Goal: Transaction & Acquisition: Purchase product/service

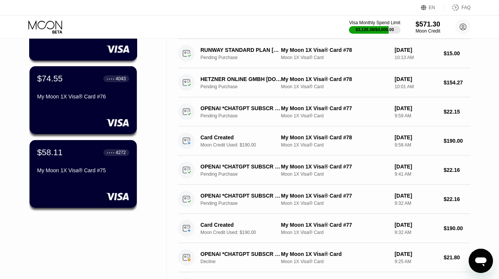
scroll to position [109, 0]
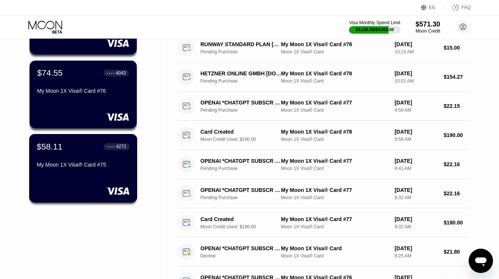
click at [59, 147] on div "$58.11" at bounding box center [50, 147] width 26 height 10
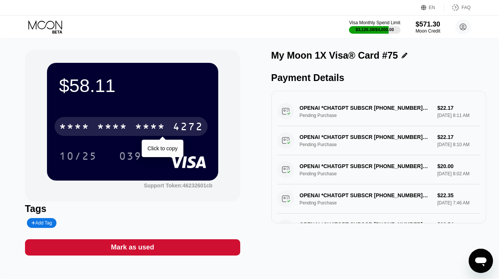
click at [135, 124] on div "* * * *" at bounding box center [150, 128] width 30 height 12
click at [135, 124] on div "2623" at bounding box center [150, 128] width 30 height 12
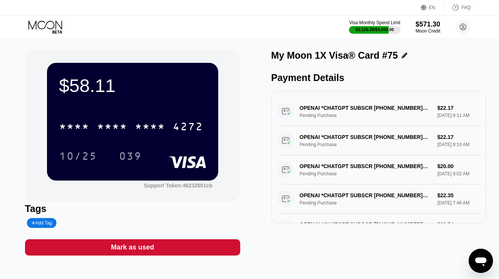
click at [41, 26] on icon at bounding box center [45, 26] width 35 height 13
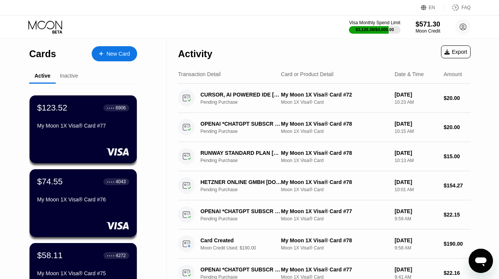
click at [73, 138] on div "$123.52 ● ● ● ● 6906 My Moon 1X Visa® Card #77" at bounding box center [83, 129] width 107 height 68
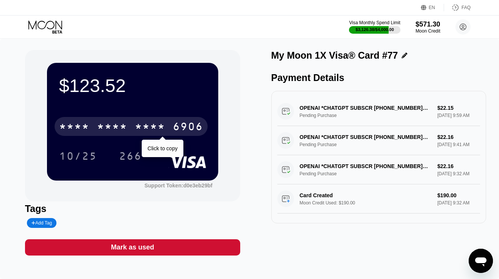
click at [160, 126] on div "* * * *" at bounding box center [150, 128] width 30 height 12
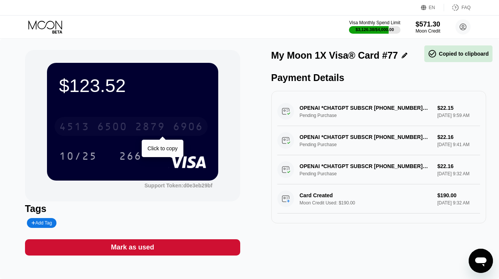
click at [160, 126] on div "2879" at bounding box center [150, 128] width 30 height 12
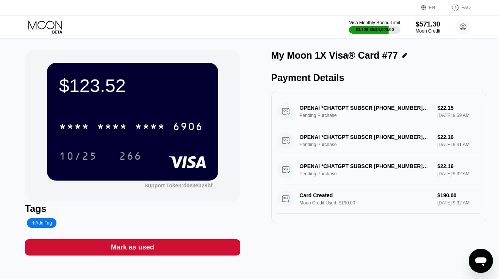
click at [45, 23] on icon at bounding box center [45, 26] width 35 height 13
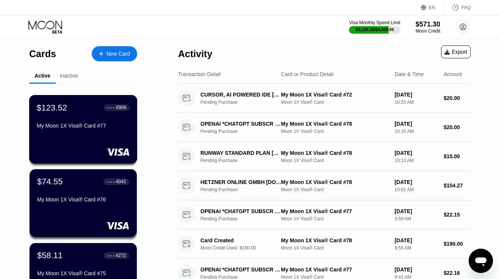
click at [81, 138] on div "$123.52 ● ● ● ● 6906 My Moon 1X Visa® Card #77" at bounding box center [83, 129] width 108 height 69
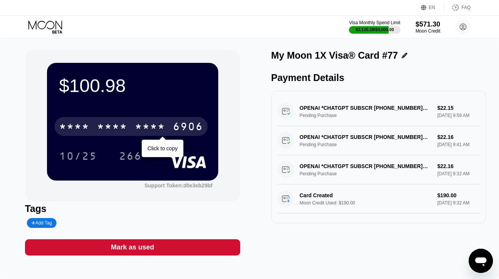
click at [86, 127] on div "* * * *" at bounding box center [74, 128] width 30 height 12
click at [86, 127] on div "4513" at bounding box center [74, 128] width 30 height 12
click at [136, 124] on div "* * * *" at bounding box center [150, 128] width 30 height 12
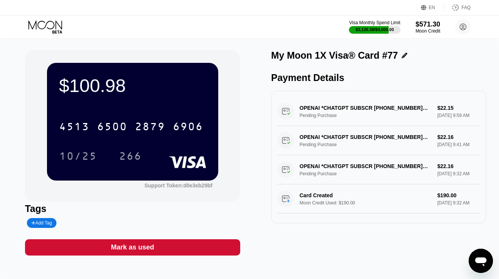
click at [56, 25] on icon at bounding box center [45, 24] width 34 height 9
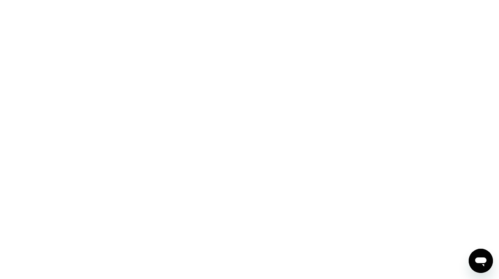
click at [99, 0] on div at bounding box center [249, 139] width 499 height 279
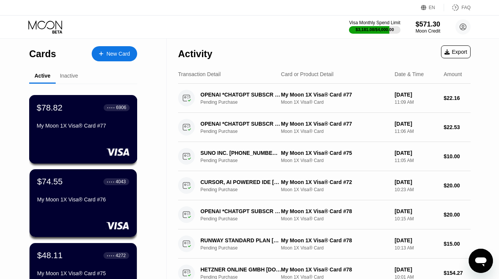
click at [99, 117] on div "$78.82 ● ● ● ● 6906 My Moon 1X Visa® Card #77" at bounding box center [83, 117] width 93 height 29
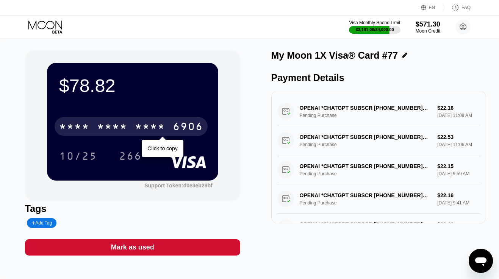
click at [109, 121] on div "* * * * * * * * * * * * 6906" at bounding box center [131, 126] width 153 height 19
click at [109, 121] on div "4513 6500 2879 6906" at bounding box center [131, 126] width 153 height 19
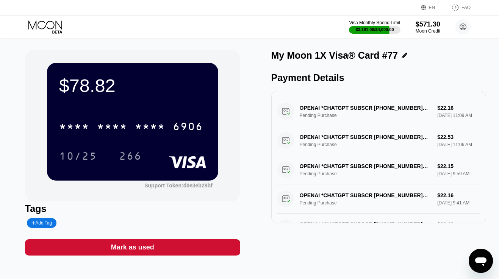
click at [42, 29] on icon at bounding box center [45, 26] width 35 height 13
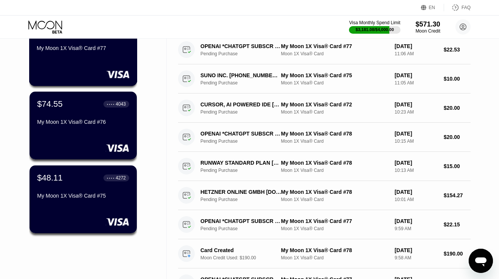
scroll to position [109, 0]
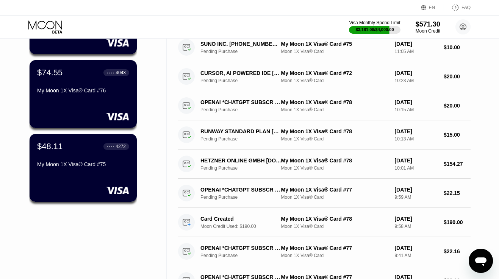
click at [65, 165] on div "My Moon 1X Visa® Card #75" at bounding box center [83, 164] width 92 height 6
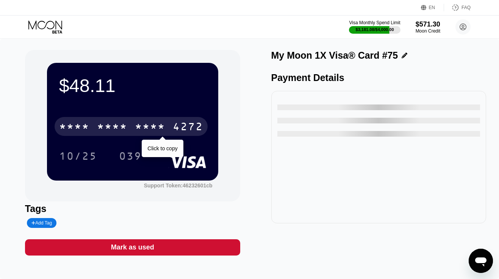
click at [115, 131] on div "* * * *" at bounding box center [112, 128] width 30 height 12
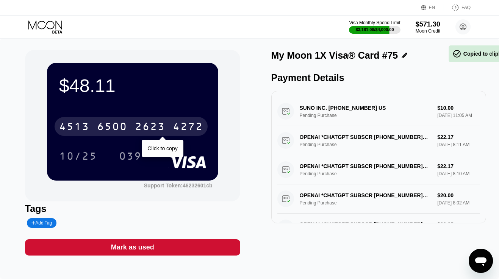
click at [115, 131] on div "6500" at bounding box center [112, 128] width 30 height 12
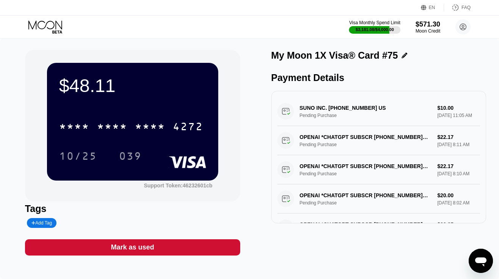
click at [46, 22] on icon at bounding box center [45, 26] width 35 height 13
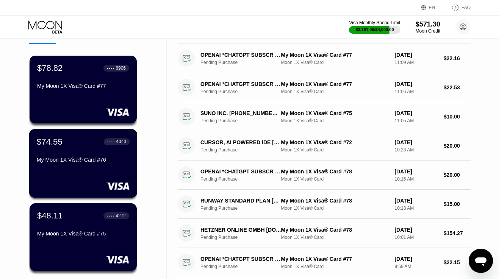
scroll to position [46, 0]
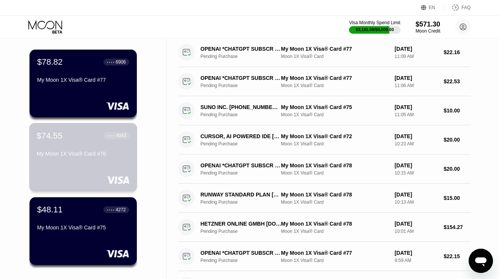
click at [81, 148] on div "$74.55 ● ● ● ● 4043 My Moon 1X Visa® Card #76" at bounding box center [83, 145] width 93 height 29
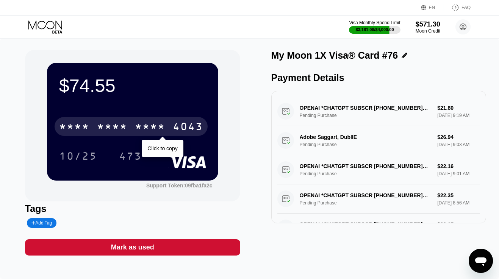
click at [124, 130] on div "* * * *" at bounding box center [112, 128] width 30 height 12
click at [124, 130] on div "6500" at bounding box center [112, 128] width 30 height 12
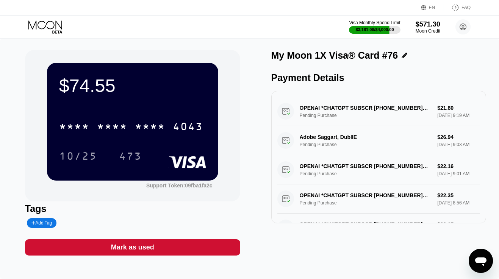
click at [52, 25] on icon at bounding box center [45, 26] width 35 height 13
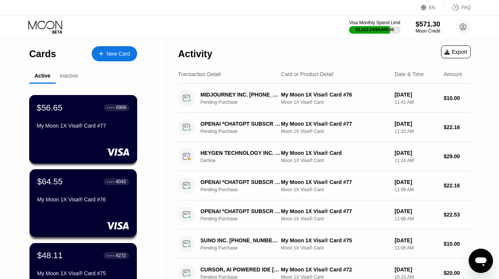
click at [86, 103] on div "$56.65 ● ● ● ● 6906" at bounding box center [83, 108] width 93 height 10
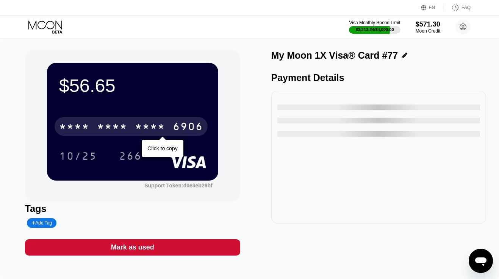
click at [108, 128] on div "* * * *" at bounding box center [112, 128] width 30 height 12
click at [108, 128] on div "6500" at bounding box center [112, 128] width 30 height 12
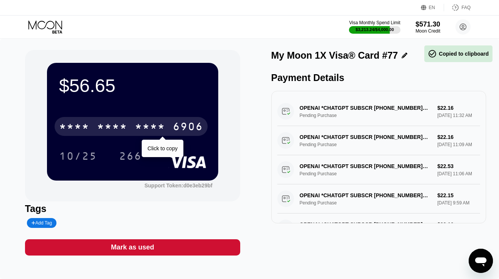
click at [108, 128] on div "* * * *" at bounding box center [112, 128] width 30 height 12
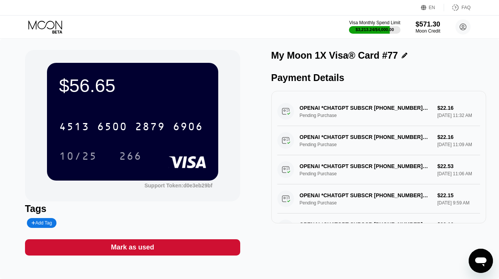
click at [50, 25] on icon at bounding box center [45, 26] width 35 height 13
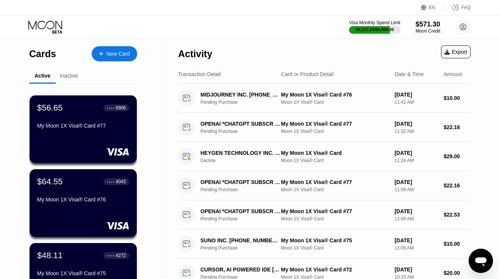
click at [116, 53] on div "New Card" at bounding box center [117, 54] width 23 height 6
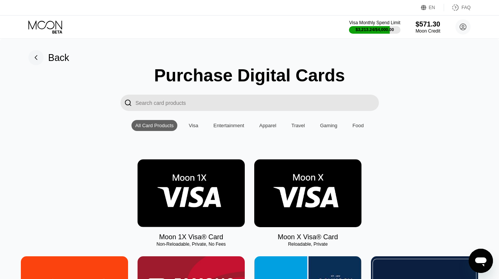
click at [53, 29] on icon at bounding box center [45, 26] width 35 height 13
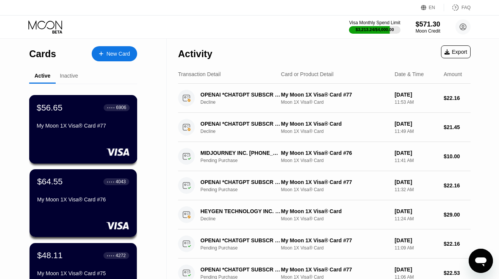
click at [95, 137] on div "$56.65 ● ● ● ● 6906 My Moon 1X Visa® Card #77" at bounding box center [83, 129] width 108 height 69
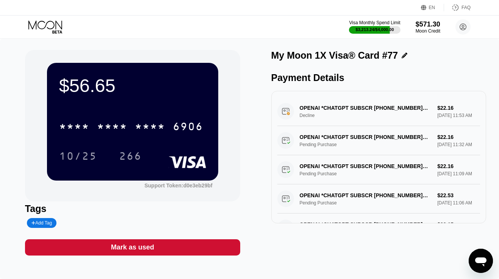
click at [43, 23] on icon at bounding box center [45, 26] width 35 height 13
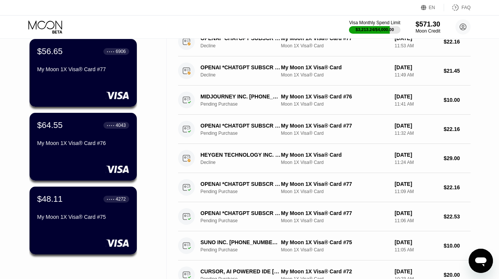
scroll to position [57, 0]
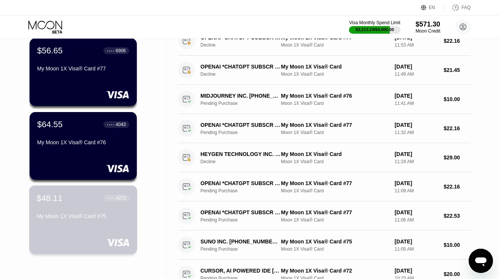
click at [74, 212] on div "$48.11 ● ● ● ● 4272 My Moon 1X Visa® Card #75" at bounding box center [83, 207] width 93 height 29
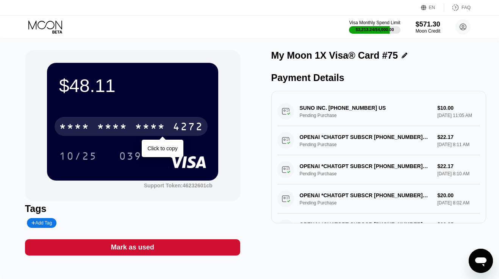
click at [144, 122] on div "* * * *" at bounding box center [150, 128] width 30 height 12
click at [144, 122] on div "2623" at bounding box center [150, 128] width 30 height 12
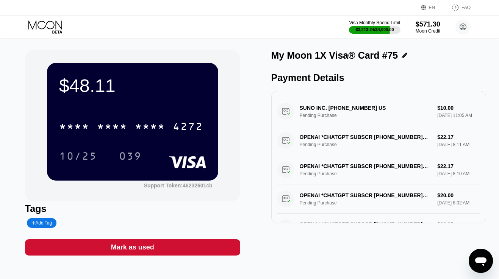
click at [42, 26] on icon at bounding box center [45, 26] width 35 height 13
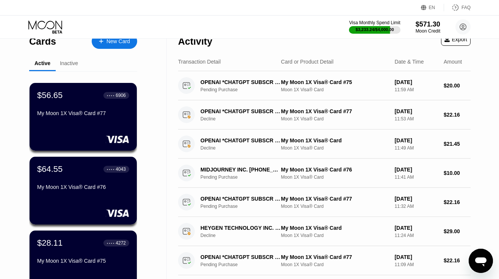
scroll to position [12, 0]
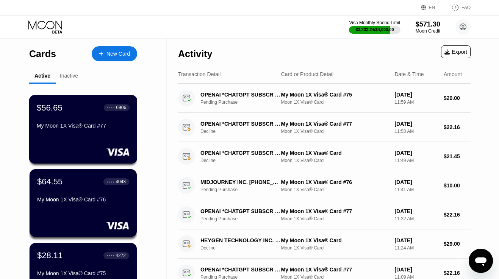
click at [105, 124] on div "My Moon 1X Visa® Card #77" at bounding box center [83, 126] width 93 height 6
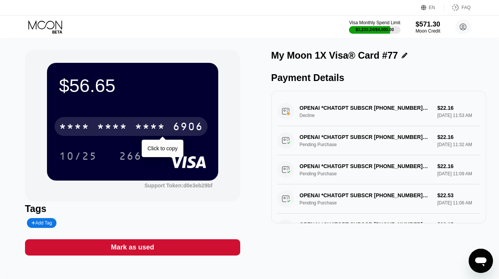
click at [162, 127] on div "* * * *" at bounding box center [150, 128] width 30 height 12
click at [162, 127] on div "2879" at bounding box center [150, 128] width 30 height 12
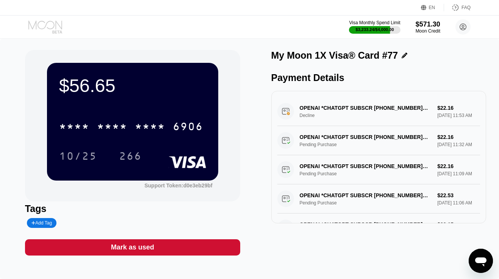
click at [50, 31] on icon at bounding box center [45, 26] width 35 height 13
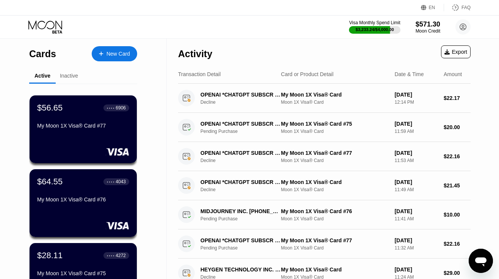
click at [115, 53] on div "New Card" at bounding box center [117, 54] width 23 height 6
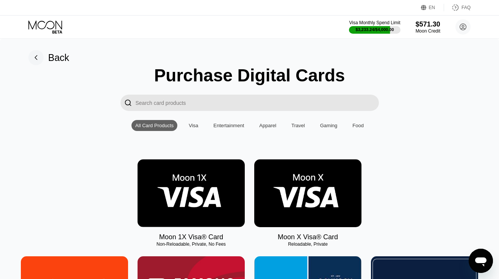
click at [175, 206] on img at bounding box center [191, 194] width 107 height 68
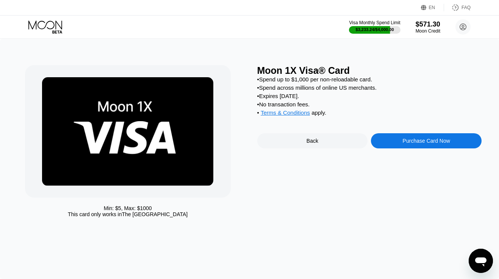
click at [413, 152] on div "Moon 1X Visa® Card • Spend up to $1,000 per non-reloadable card. • Spend across…" at bounding box center [369, 143] width 225 height 156
click at [418, 143] on div "Purchase Card Now" at bounding box center [426, 141] width 47 height 6
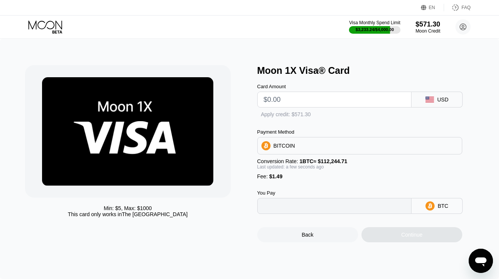
type input "0"
click at [306, 101] on input "text" at bounding box center [335, 99] width 142 height 15
type input "$1"
type input "0.00002219"
type input "$16"
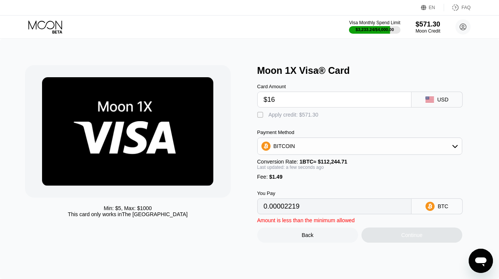
type input "0.00015583"
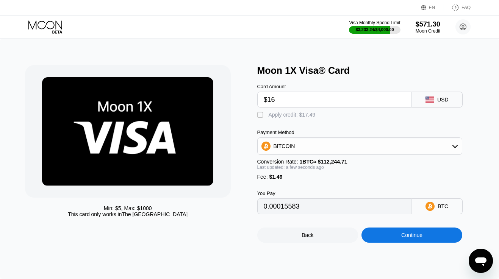
type input "$168"
type input "0.00151001"
type input "$168"
click at [292, 116] on div "Apply credit: $169.49" at bounding box center [294, 115] width 50 height 6
type input "0"
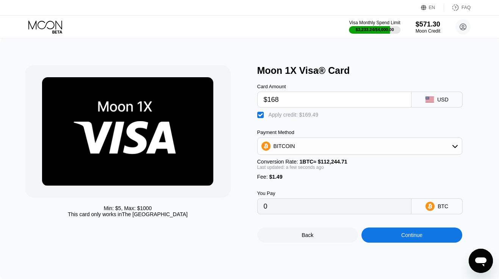
click at [396, 239] on div "Continue" at bounding box center [411, 235] width 101 height 15
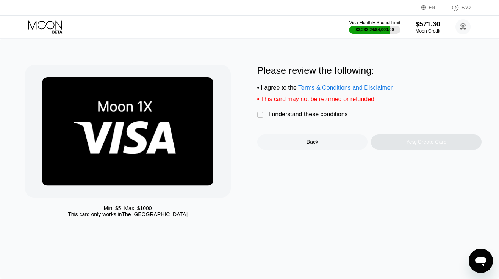
click at [331, 114] on div "I understand these conditions" at bounding box center [308, 114] width 79 height 7
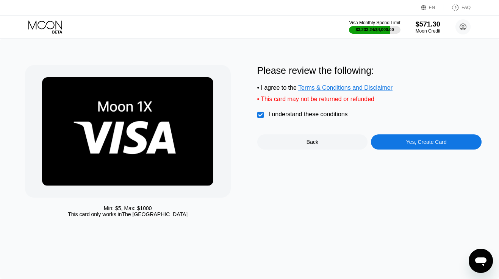
click at [397, 147] on div "Yes, Create Card" at bounding box center [426, 141] width 111 height 15
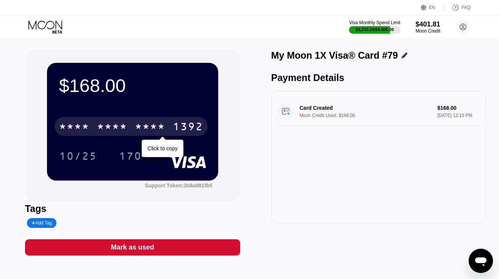
click at [148, 127] on div "* * * *" at bounding box center [150, 128] width 30 height 12
click at [148, 127] on div "2699" at bounding box center [150, 128] width 30 height 12
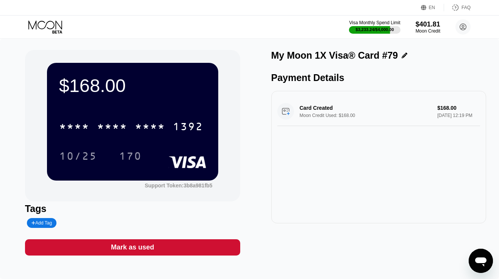
click at [44, 27] on icon at bounding box center [45, 26] width 35 height 13
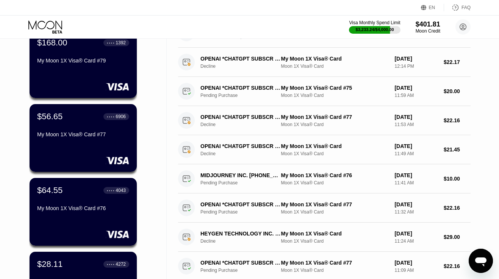
scroll to position [97, 0]
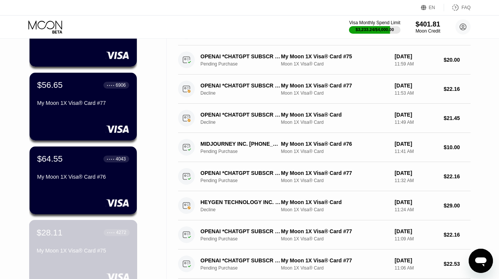
click at [74, 244] on div "$28.11 ● ● ● ● 4272 My Moon 1X Visa® Card #75" at bounding box center [83, 242] width 93 height 29
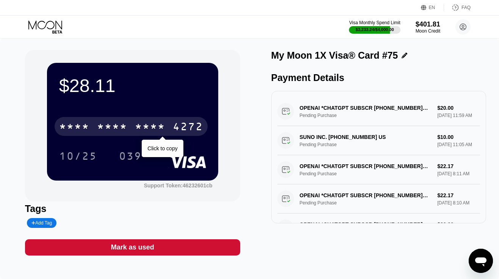
click at [144, 130] on div "* * * *" at bounding box center [150, 128] width 30 height 12
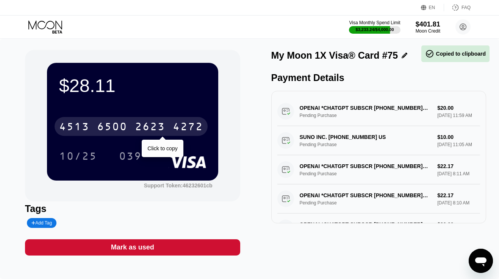
click at [144, 130] on div "2623" at bounding box center [150, 128] width 30 height 12
click at [144, 130] on div "* * * *" at bounding box center [150, 128] width 30 height 12
click at [144, 130] on div "2623" at bounding box center [150, 128] width 30 height 12
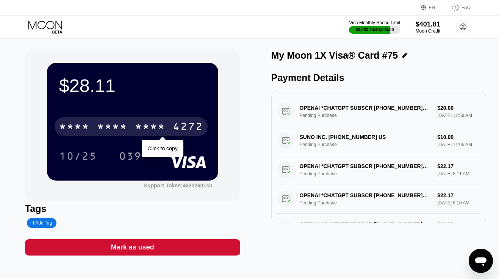
click at [144, 130] on div "* * * *" at bounding box center [150, 128] width 30 height 12
click at [144, 130] on div "2623" at bounding box center [150, 128] width 30 height 12
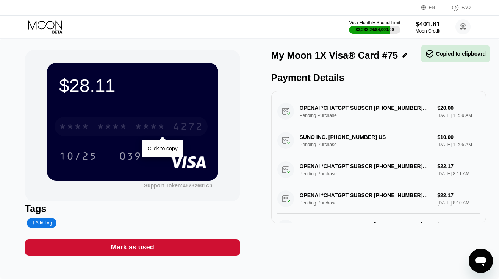
click at [144, 130] on div "* * * *" at bounding box center [150, 128] width 30 height 12
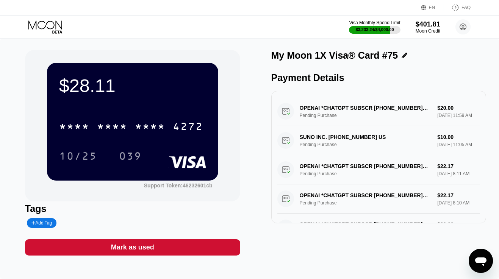
click at [46, 27] on icon at bounding box center [45, 26] width 35 height 13
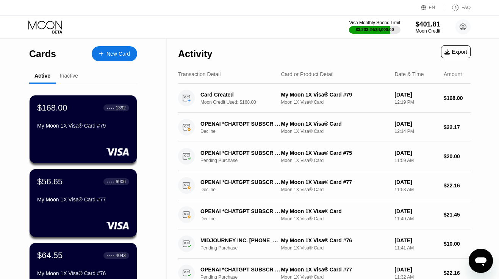
click at [62, 198] on div "My Moon 1X Visa® Card #77" at bounding box center [83, 200] width 92 height 6
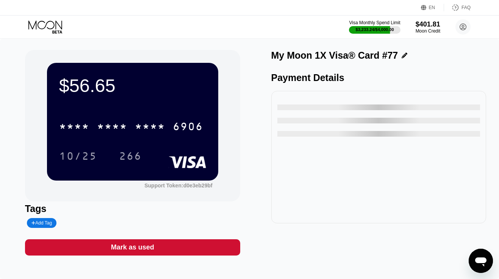
click at [42, 23] on icon at bounding box center [45, 26] width 35 height 13
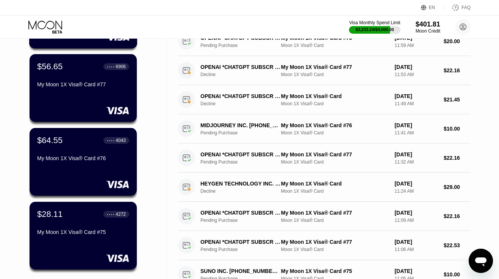
scroll to position [120, 0]
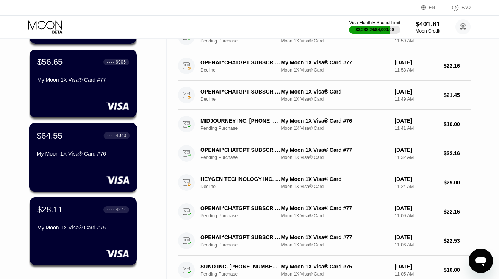
click at [56, 163] on div "$64.55 ● ● ● ● 4043 My Moon 1X Visa® Card #76" at bounding box center [83, 157] width 108 height 69
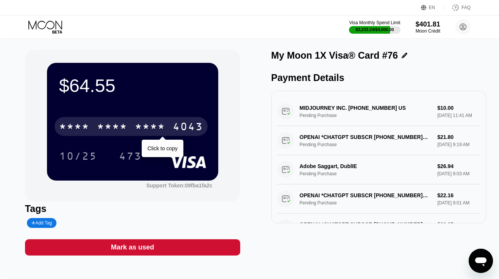
click at [106, 125] on div "* * * *" at bounding box center [112, 128] width 30 height 12
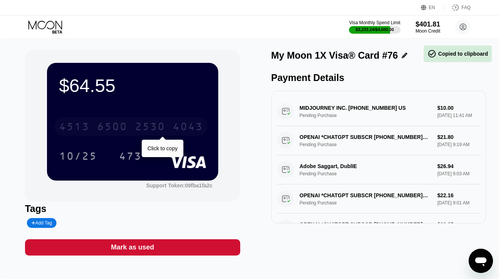
click at [106, 125] on div "6500" at bounding box center [112, 128] width 30 height 12
click at [106, 125] on div "* * * *" at bounding box center [112, 128] width 30 height 12
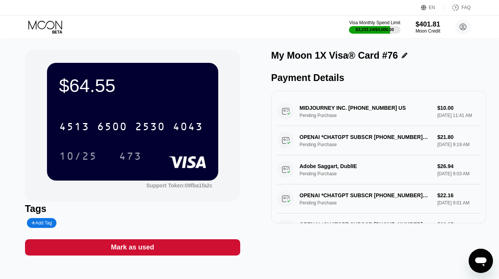
click at [51, 27] on icon at bounding box center [45, 26] width 35 height 13
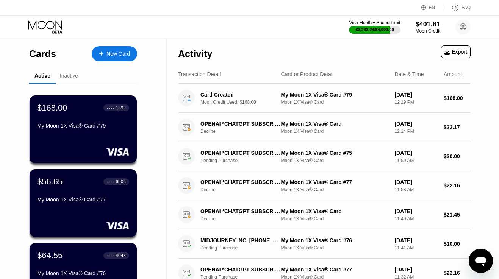
click at [113, 59] on div "New Card" at bounding box center [114, 53] width 45 height 15
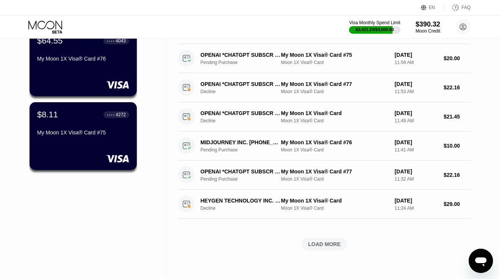
scroll to position [214, 0]
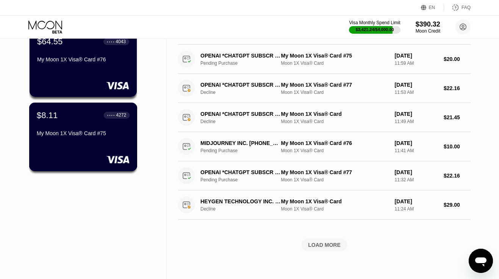
click at [101, 144] on div "$8.11 ● ● ● ● 4272 My Moon 1X Visa® Card #75" at bounding box center [83, 137] width 108 height 69
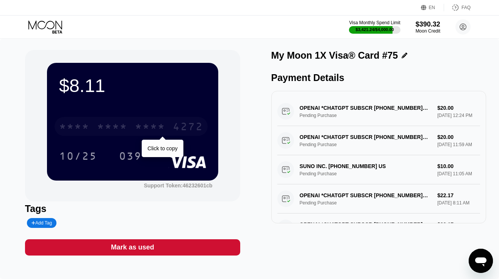
click at [138, 127] on div "* * * *" at bounding box center [150, 128] width 30 height 12
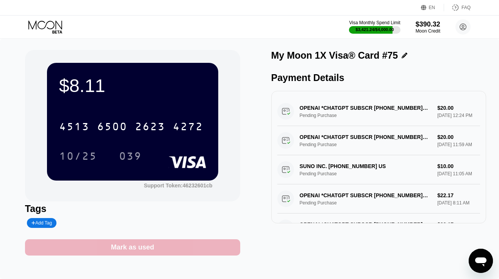
click at [156, 244] on div "Mark as used" at bounding box center [132, 247] width 215 height 16
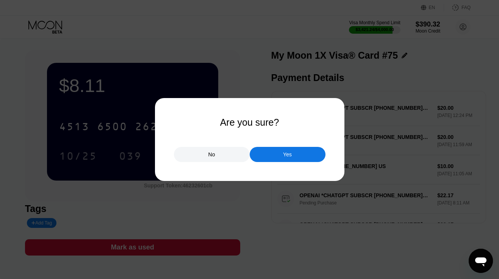
click at [273, 153] on div "Yes" at bounding box center [288, 154] width 76 height 15
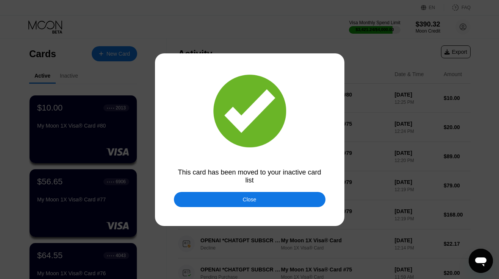
click at [247, 201] on div "Close" at bounding box center [250, 200] width 14 height 6
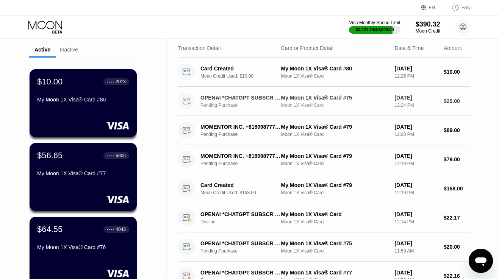
scroll to position [24, 0]
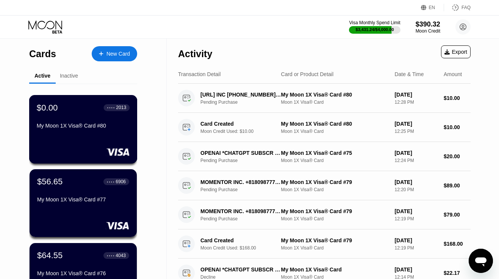
click at [104, 131] on div "My Moon 1X Visa® Card #80" at bounding box center [83, 127] width 93 height 9
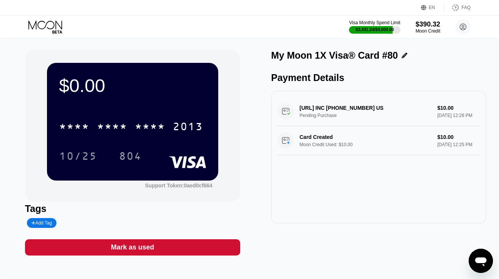
click at [183, 246] on div "Mark as used" at bounding box center [132, 247] width 215 height 16
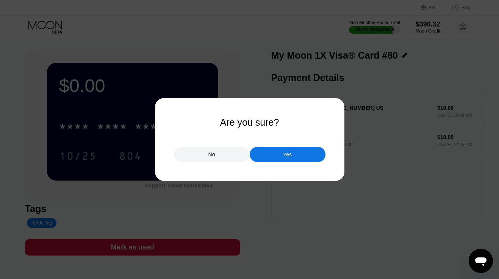
click at [290, 152] on div "Yes" at bounding box center [287, 154] width 9 height 7
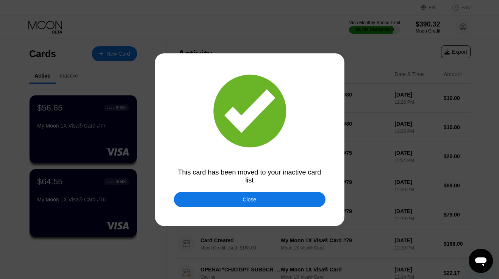
click at [221, 197] on div "Close" at bounding box center [250, 199] width 152 height 15
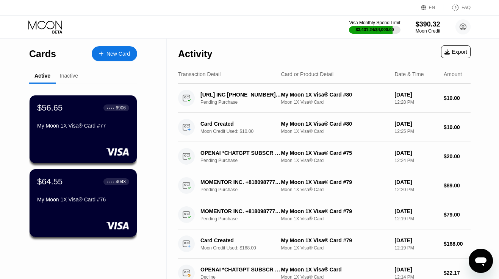
click at [109, 54] on div "New Card" at bounding box center [117, 54] width 23 height 6
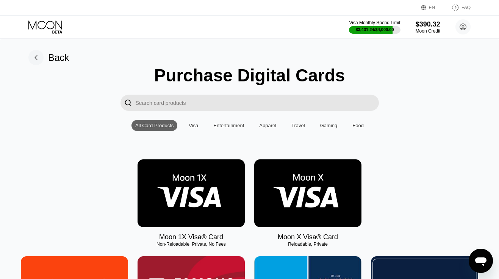
click at [180, 181] on img at bounding box center [191, 194] width 107 height 68
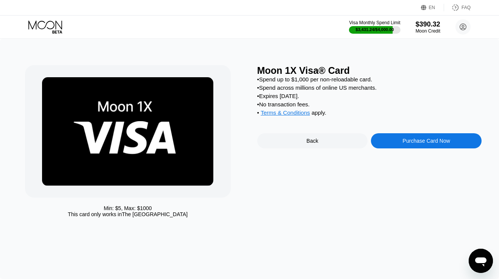
click at [397, 149] on div "Purchase Card Now" at bounding box center [426, 140] width 111 height 15
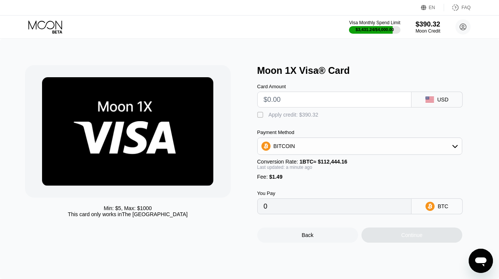
click at [327, 100] on input "text" at bounding box center [335, 99] width 142 height 15
type input "$1"
type input "0.00002215"
type input "$10"
type input "0.00010219"
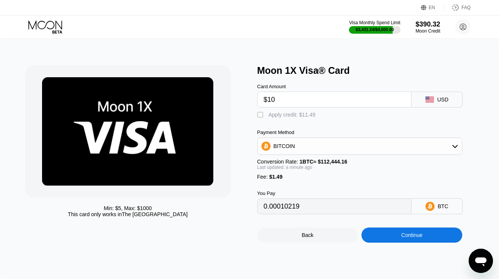
type input "$10"
click at [294, 116] on div "Apply credit: $11.49" at bounding box center [292, 115] width 47 height 6
type input "0"
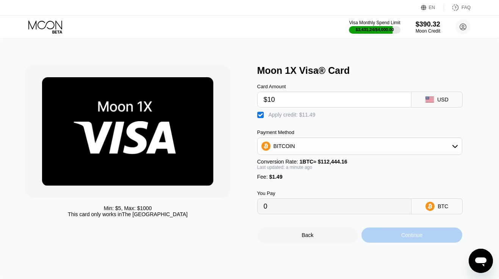
click at [381, 238] on div "Continue" at bounding box center [411, 235] width 101 height 15
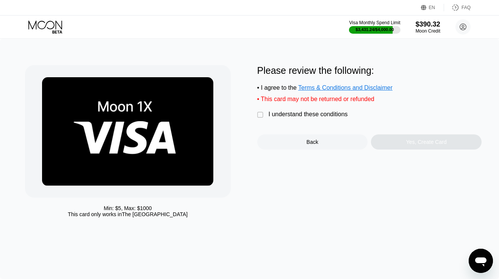
click at [332, 114] on div "I understand these conditions" at bounding box center [308, 114] width 79 height 7
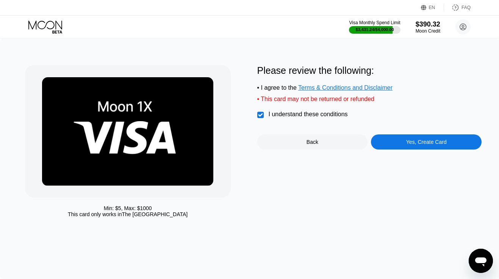
click at [397, 145] on div "Yes, Create Card" at bounding box center [426, 141] width 111 height 15
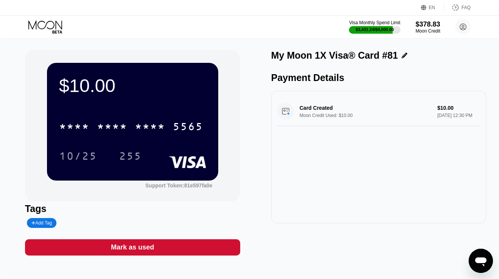
click at [45, 17] on div "Visa Monthly Spend Limit $3,431.24 / $4,000.00 $378.83 Moon Credit nikkflasse@p…" at bounding box center [249, 27] width 499 height 23
click at [45, 25] on icon at bounding box center [45, 26] width 35 height 13
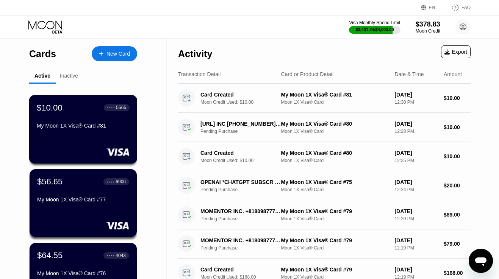
click at [76, 115] on div "$10.00 ● ● ● ● 5565 My Moon 1X Visa® Card #81" at bounding box center [83, 117] width 93 height 29
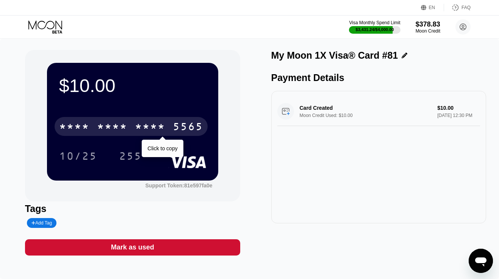
click at [111, 131] on div "* * * *" at bounding box center [112, 128] width 30 height 12
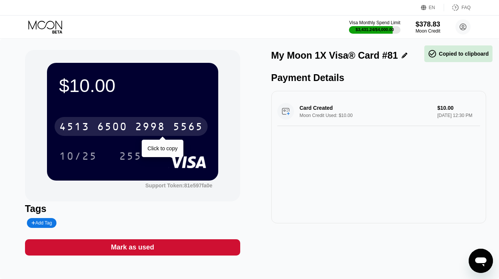
click at [111, 131] on div "6500" at bounding box center [112, 128] width 30 height 12
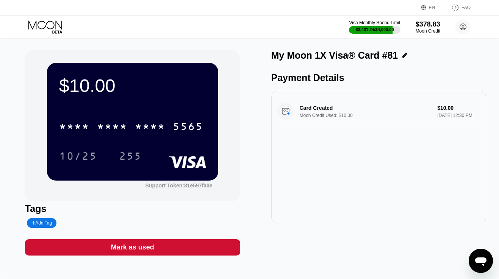
click at [54, 28] on icon at bounding box center [45, 26] width 35 height 13
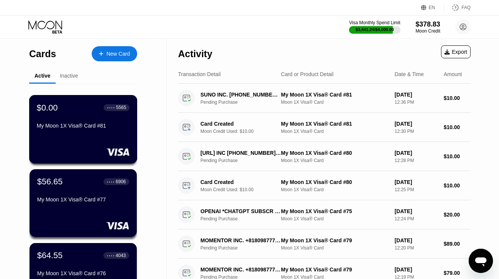
click at [106, 143] on div "$0.00 ● ● ● ● 5565 My Moon 1X Visa® Card #81" at bounding box center [83, 129] width 108 height 69
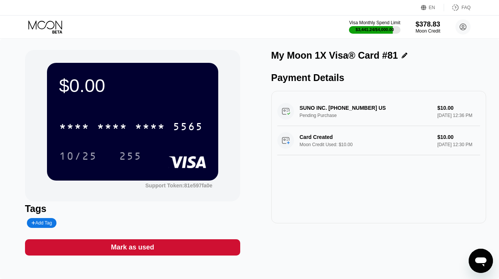
click at [138, 250] on div "Mark as used" at bounding box center [132, 247] width 43 height 9
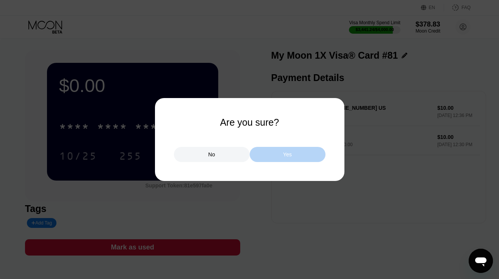
click at [263, 158] on div "Yes" at bounding box center [288, 154] width 76 height 15
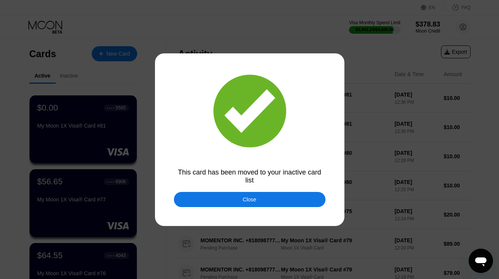
click at [266, 194] on div "Close" at bounding box center [250, 199] width 152 height 15
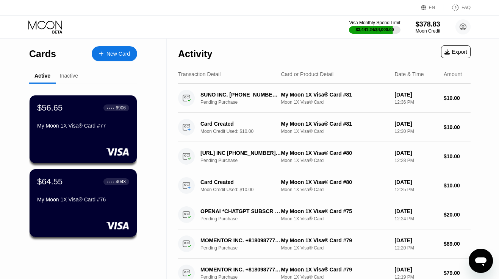
click at [143, 83] on div "Cards New Card Active Inactive $56.65 ● ● ● ● 6906 My Moon 1X Visa® Card #77 $6…" at bounding box center [83, 269] width 167 height 461
click at [245, 47] on div "Activity Export" at bounding box center [324, 52] width 292 height 27
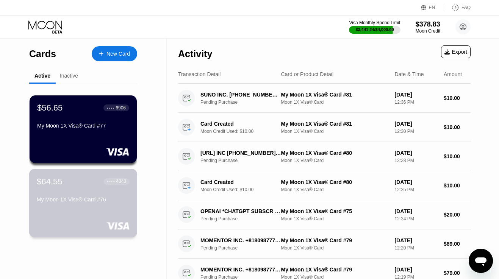
click at [68, 196] on div "$64.55 ● ● ● ● 4043 My Moon 1X Visa® Card #76" at bounding box center [83, 191] width 93 height 29
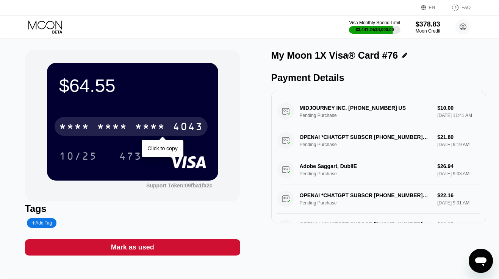
click at [135, 124] on div "* * * *" at bounding box center [150, 128] width 30 height 12
click at [135, 124] on div "2530" at bounding box center [150, 128] width 30 height 12
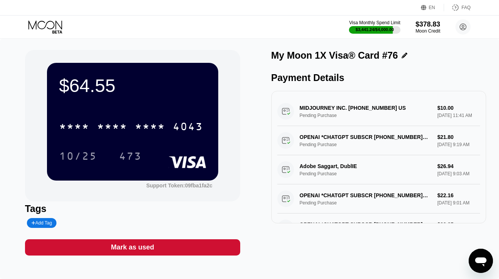
click at [52, 31] on icon at bounding box center [45, 26] width 35 height 13
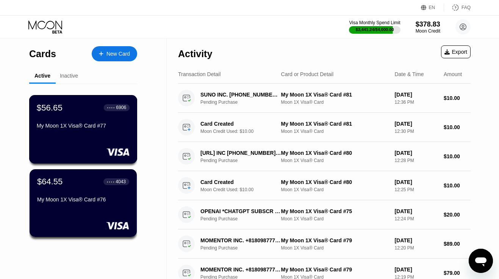
click at [68, 114] on div "$56.65 ● ● ● ● 6906 My Moon 1X Visa® Card #77" at bounding box center [83, 117] width 93 height 29
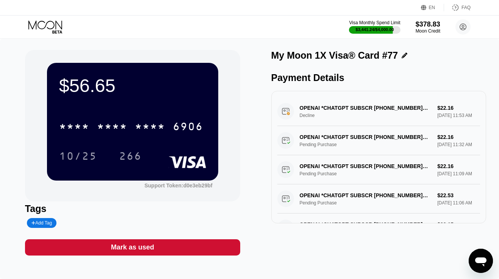
click at [127, 136] on div "* * * * * * * * * * * * 6906" at bounding box center [132, 124] width 147 height 26
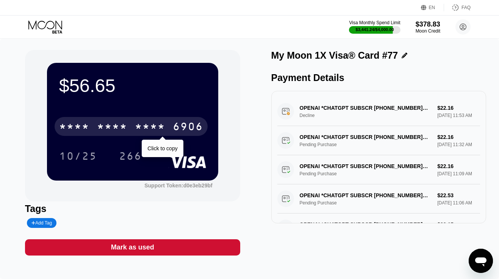
click at [138, 128] on div "* * * *" at bounding box center [150, 128] width 30 height 12
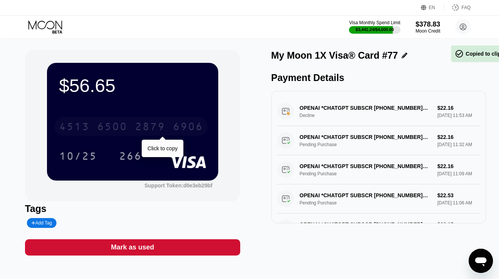
click at [138, 128] on div "2879" at bounding box center [150, 128] width 30 height 12
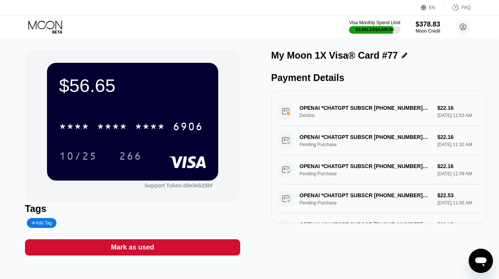
click at [40, 23] on icon at bounding box center [45, 26] width 35 height 13
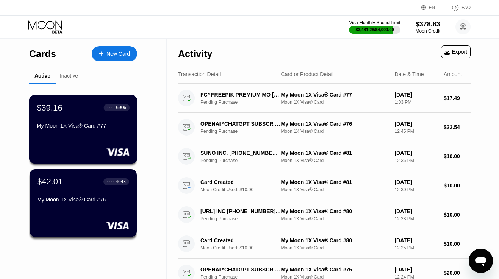
click at [70, 125] on div "My Moon 1X Visa® Card #77" at bounding box center [83, 126] width 93 height 6
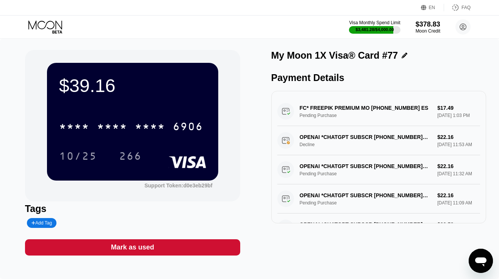
click at [50, 23] on icon at bounding box center [45, 26] width 35 height 13
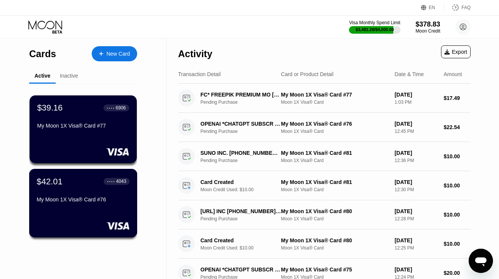
click at [62, 192] on div "$42.01 ● ● ● ● 4043 My Moon 1X Visa® Card #76" at bounding box center [83, 191] width 93 height 29
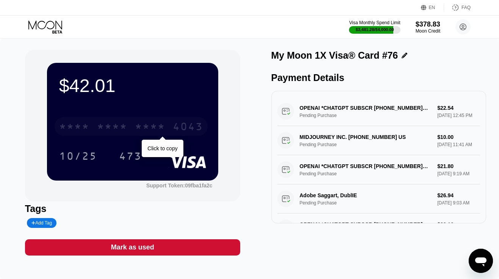
click at [103, 135] on div "* * * * * * * * * * * * 4043" at bounding box center [131, 126] width 153 height 19
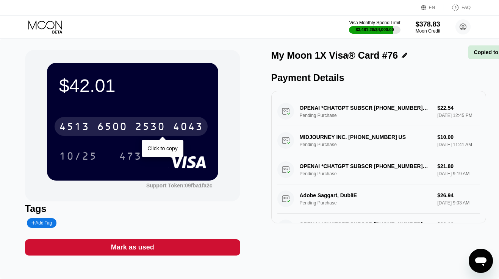
click at [111, 131] on div "6500" at bounding box center [112, 128] width 30 height 12
